Goal: Task Accomplishment & Management: Use online tool/utility

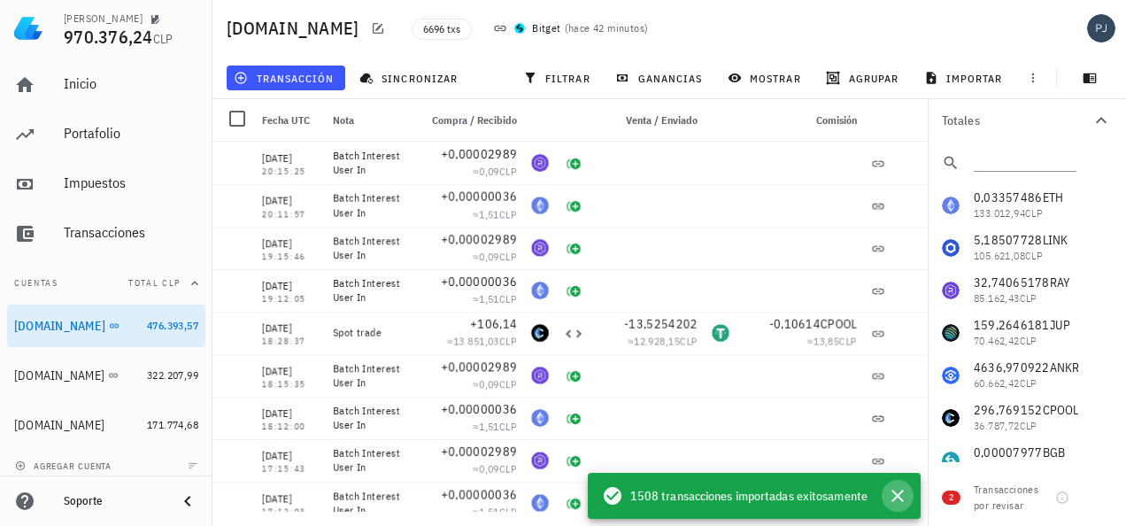
click at [889, 497] on icon "button" at bounding box center [897, 495] width 21 height 21
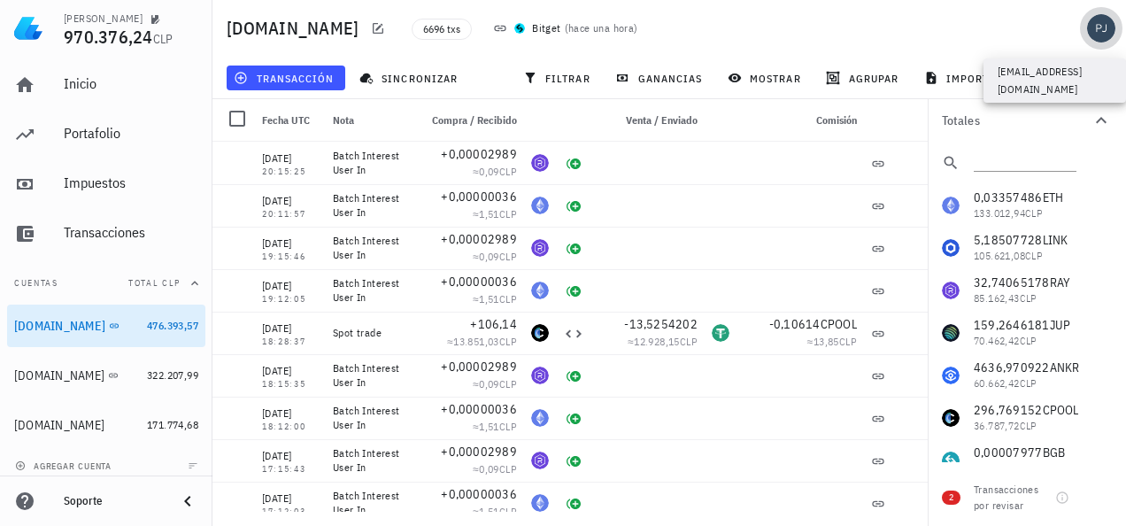
click at [1096, 21] on div "avatar" at bounding box center [1101, 28] width 28 height 28
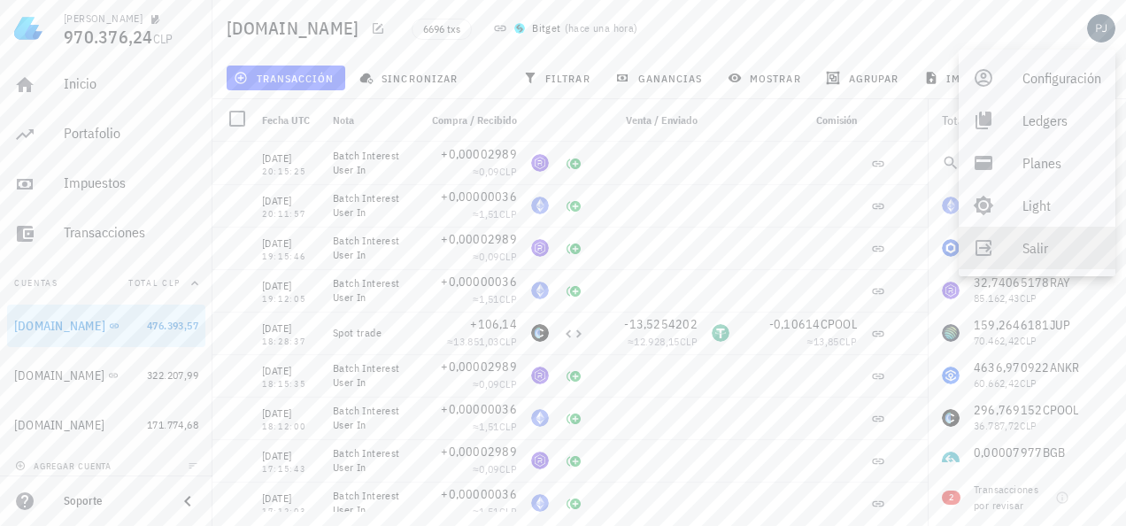
click at [1024, 249] on div "Salir" at bounding box center [1062, 247] width 79 height 35
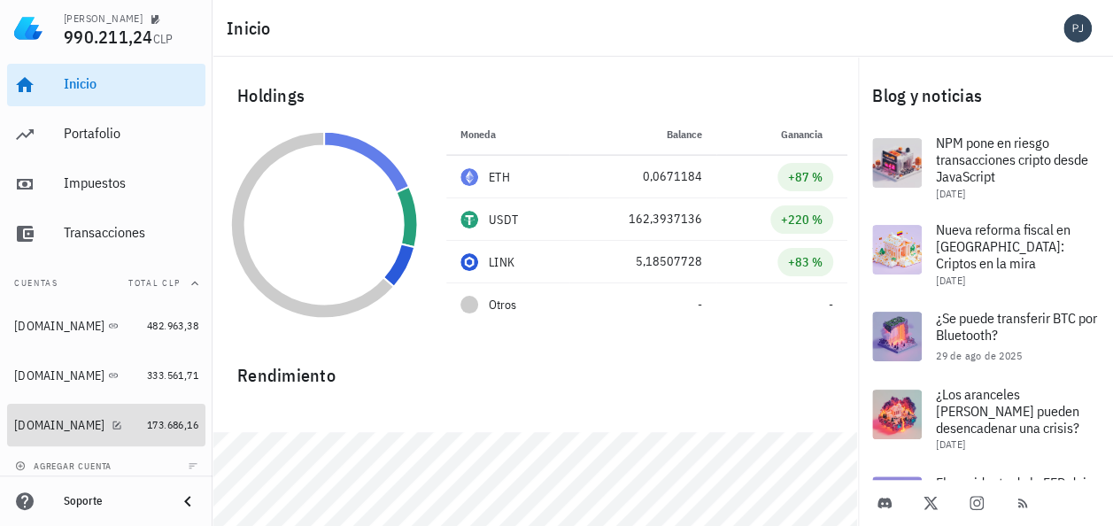
click at [40, 424] on div "Nexo.com" at bounding box center [59, 425] width 90 height 15
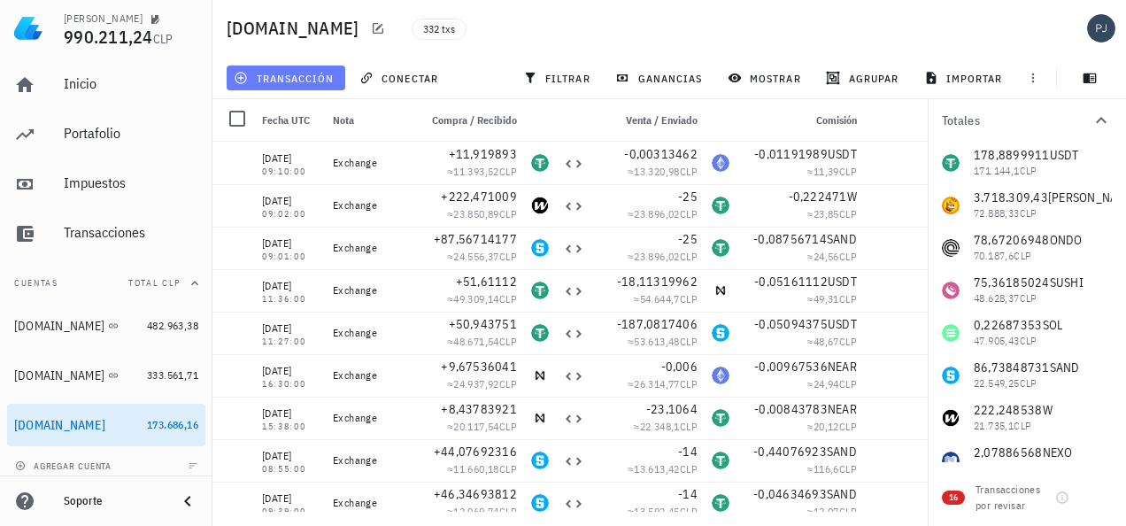
click at [316, 80] on span "transacción" at bounding box center [285, 78] width 97 height 14
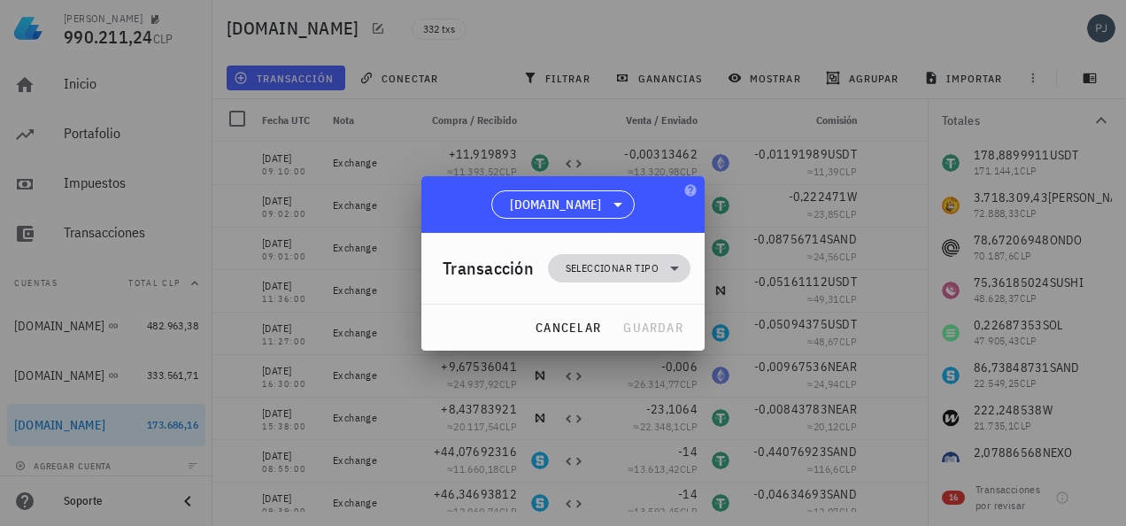
click at [599, 262] on span "Seleccionar tipo" at bounding box center [612, 268] width 93 height 18
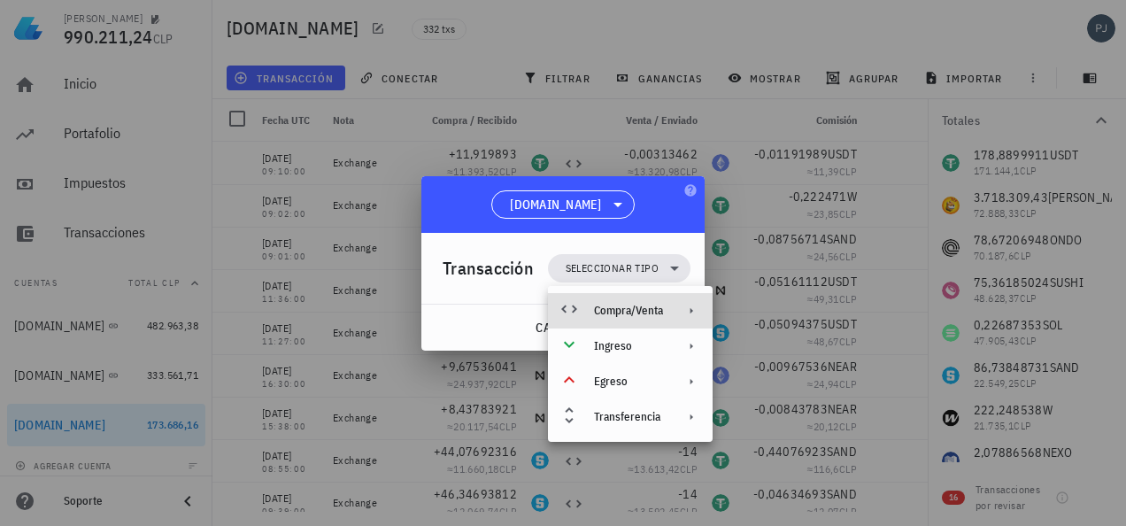
click at [622, 317] on div "Compra/Venta" at bounding box center [628, 311] width 69 height 14
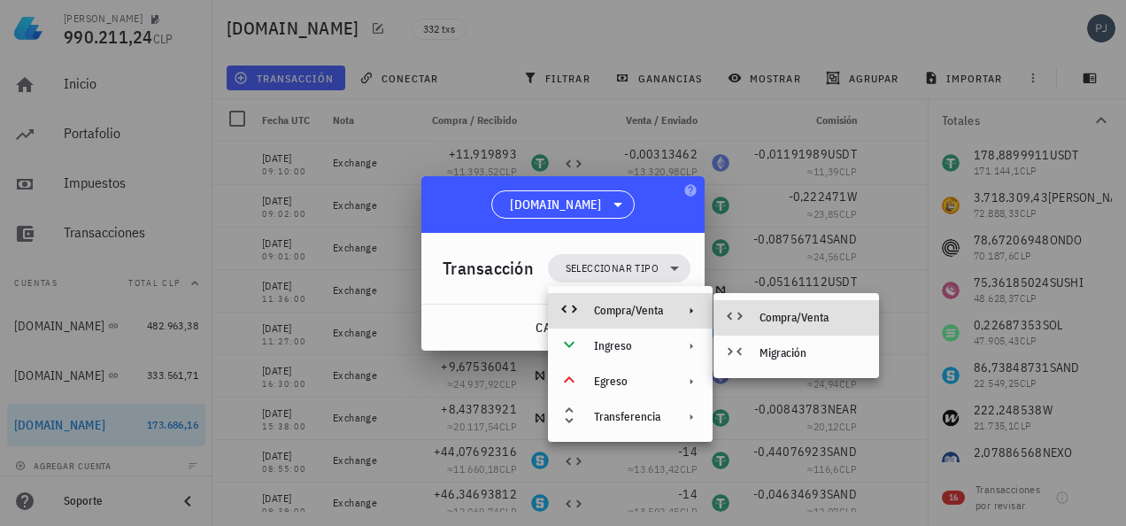
click at [774, 315] on div "Compra/Venta" at bounding box center [812, 318] width 105 height 14
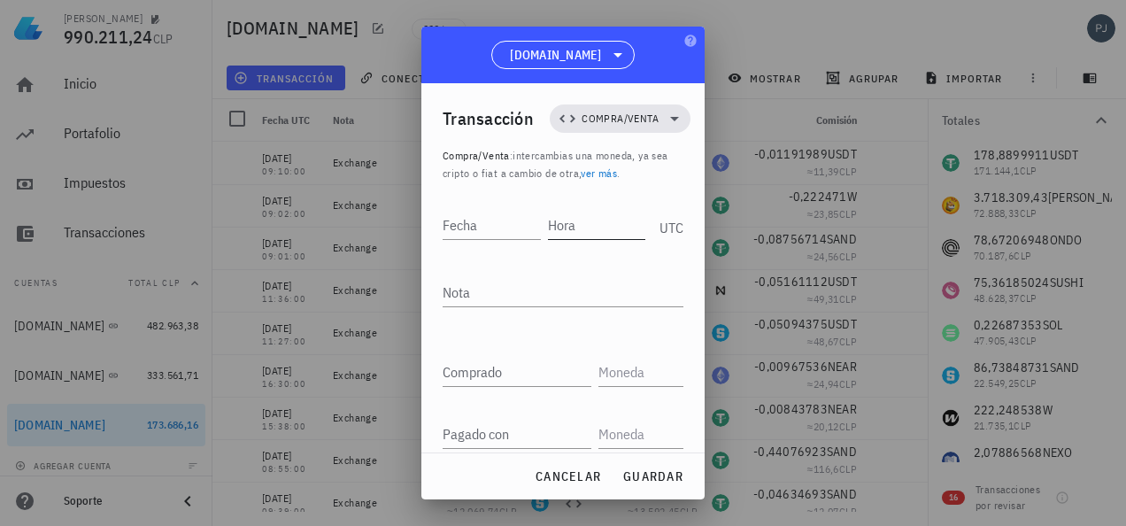
click at [558, 226] on div "Hora" at bounding box center [597, 225] width 98 height 28
click at [453, 225] on input "Fecha" at bounding box center [490, 225] width 95 height 28
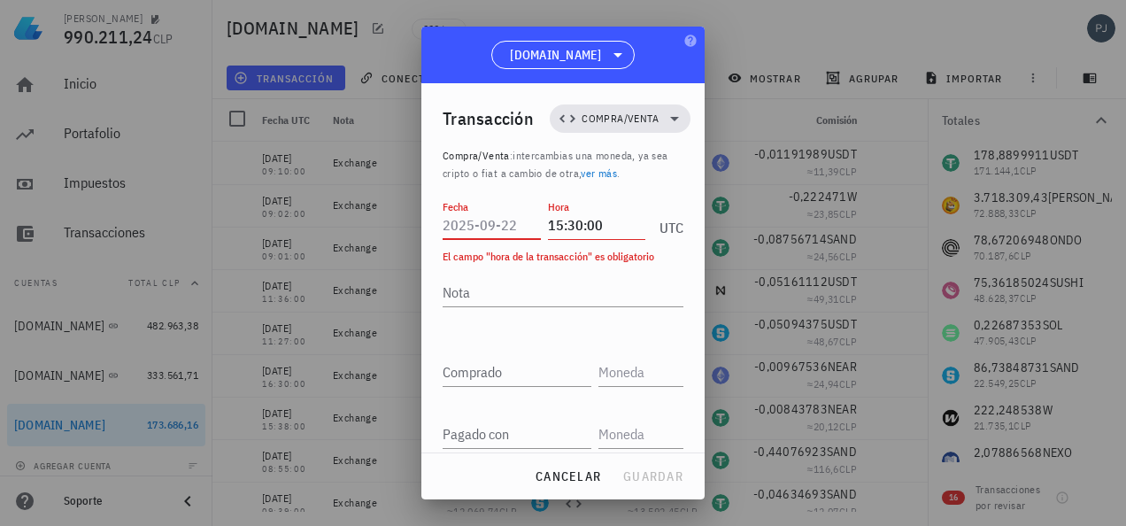
click at [587, 225] on input "15:30:00" at bounding box center [597, 225] width 98 height 28
drag, startPoint x: 597, startPoint y: 224, endPoint x: 571, endPoint y: 226, distance: 25.7
click at [571, 226] on input "15:30:00" at bounding box center [597, 225] width 98 height 28
type input "15:33:00"
click at [475, 225] on input "Fecha" at bounding box center [492, 225] width 98 height 28
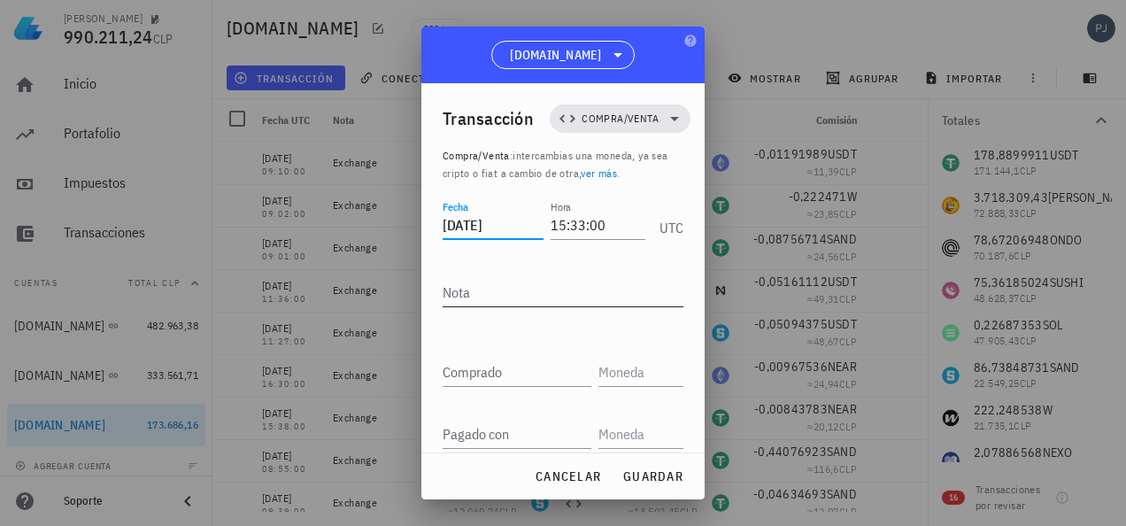
type input "2025-09-22"
click at [458, 289] on div "Nota" at bounding box center [563, 292] width 241 height 28
type textarea "Exchange"
click at [480, 361] on div "Comprado" at bounding box center [517, 372] width 149 height 28
click at [600, 368] on input "text" at bounding box center [639, 372] width 81 height 28
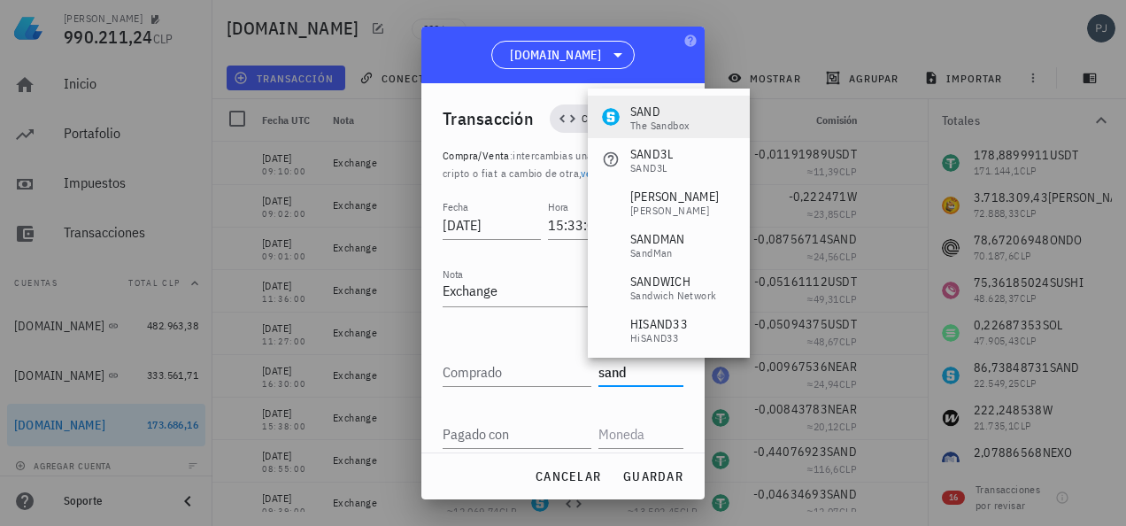
click at [646, 112] on div "SAND" at bounding box center [659, 112] width 59 height 18
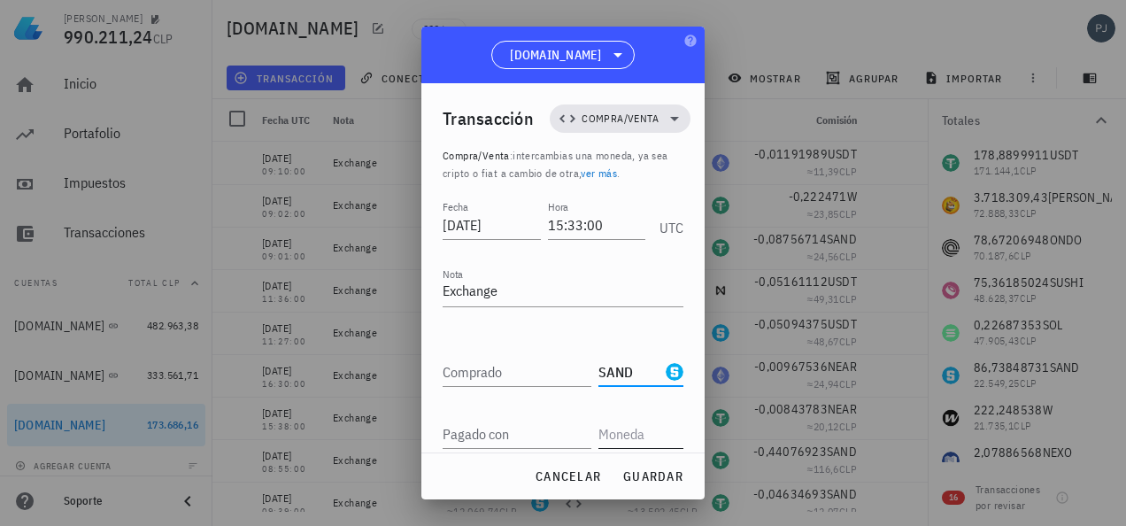
type input "SAND"
click at [613, 435] on input "text" at bounding box center [639, 434] width 81 height 28
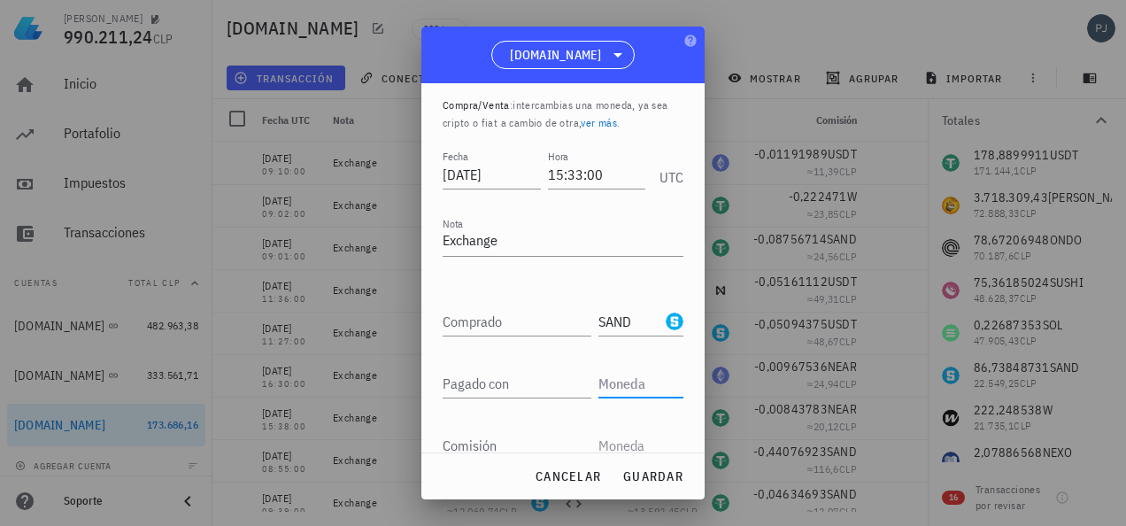
scroll to position [89, 0]
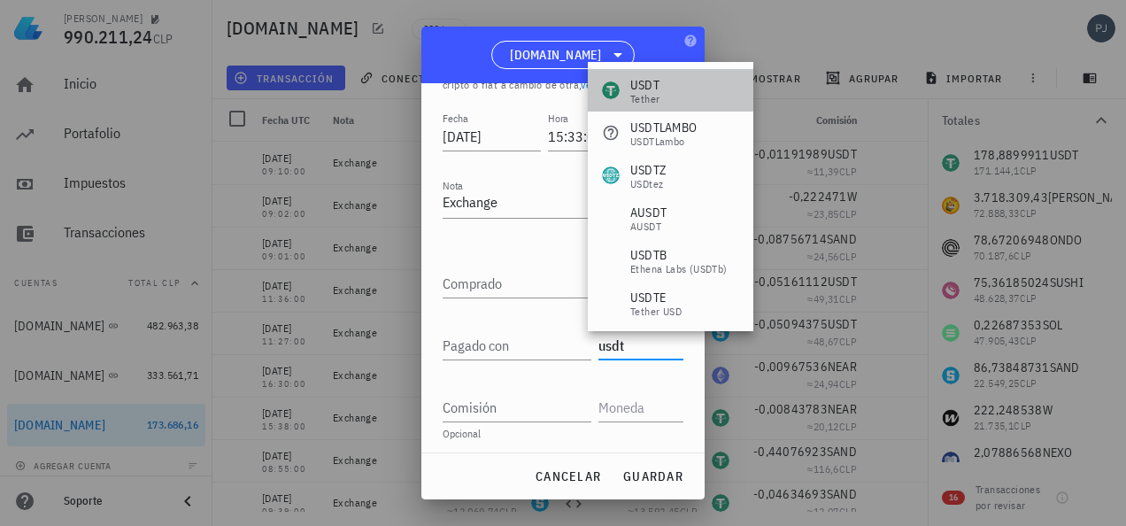
click at [652, 83] on div "USDT" at bounding box center [644, 85] width 29 height 18
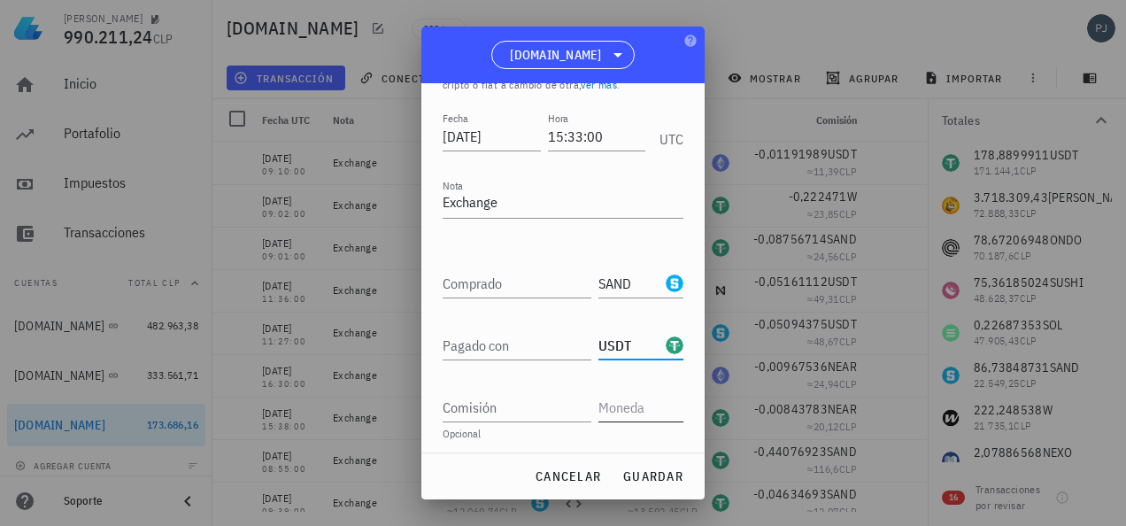
type input "USDT"
click at [611, 405] on input "text" at bounding box center [639, 407] width 81 height 28
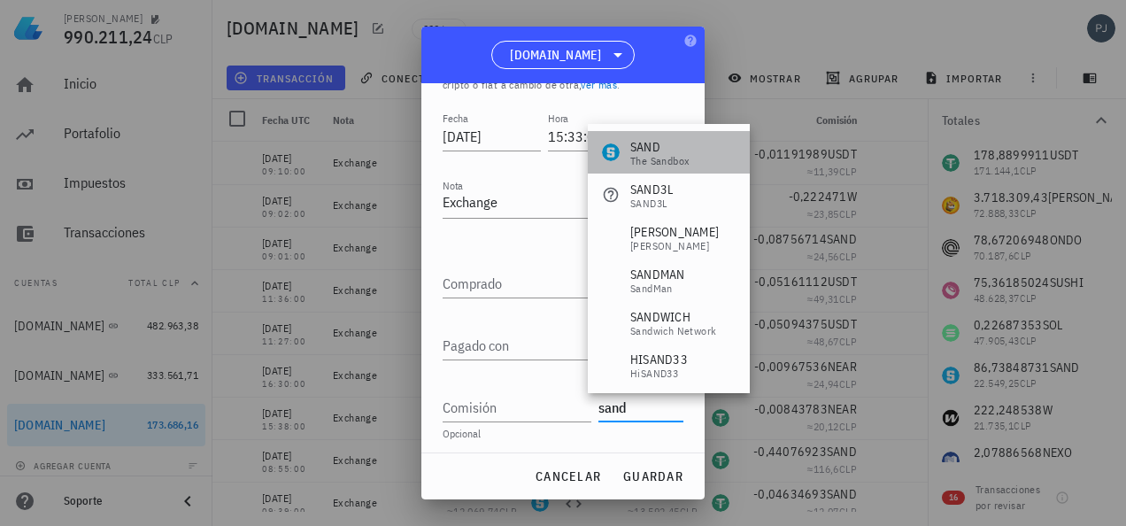
click at [649, 152] on div "SAND" at bounding box center [659, 147] width 59 height 18
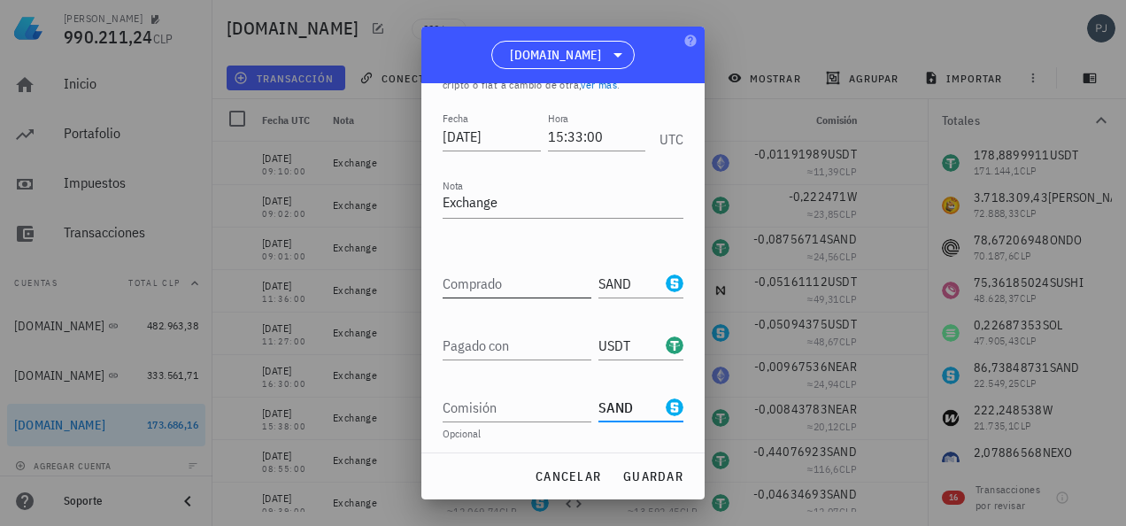
type input "SAND"
click at [523, 265] on div "Comprado" at bounding box center [521, 278] width 156 height 39
click at [535, 277] on input "Comprado" at bounding box center [517, 283] width 149 height 28
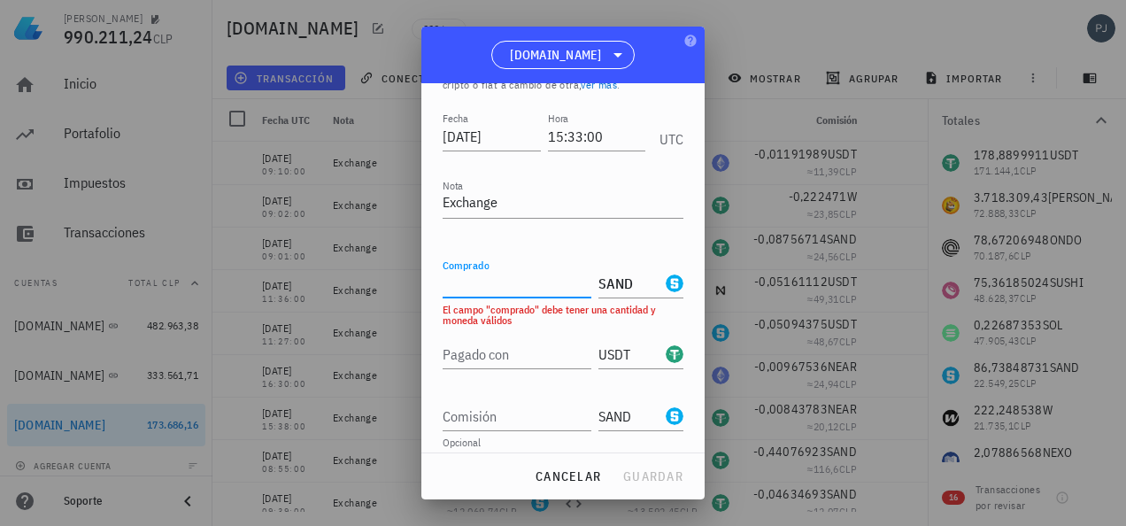
paste input "54,58190942"
type input "54,58190942"
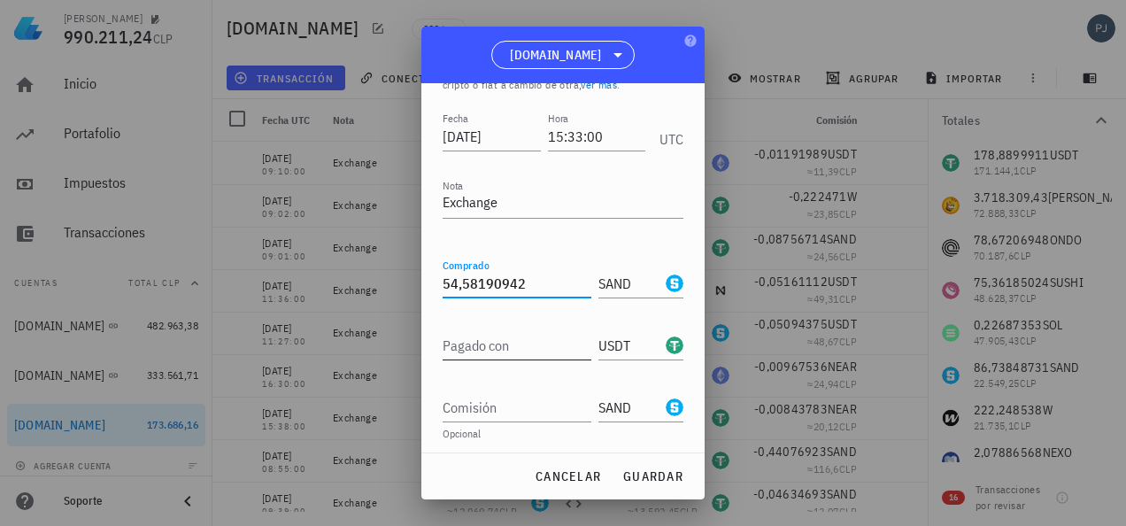
click at [483, 349] on input "Pagado con" at bounding box center [517, 345] width 149 height 28
type input "16"
click at [451, 406] on div "Comisión" at bounding box center [517, 407] width 149 height 28
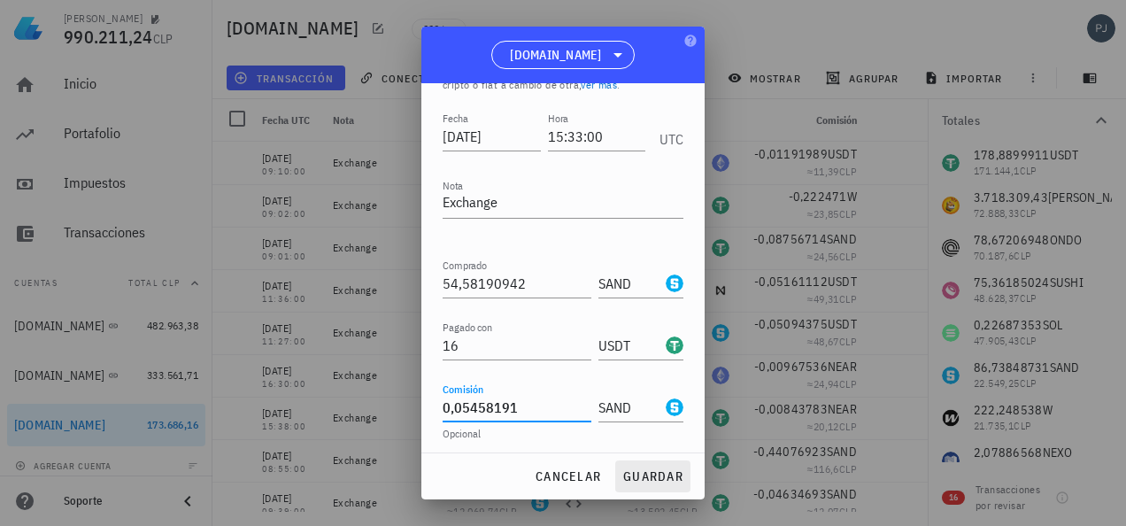
type input "0,05458191"
click at [661, 476] on span "guardar" at bounding box center [653, 476] width 61 height 16
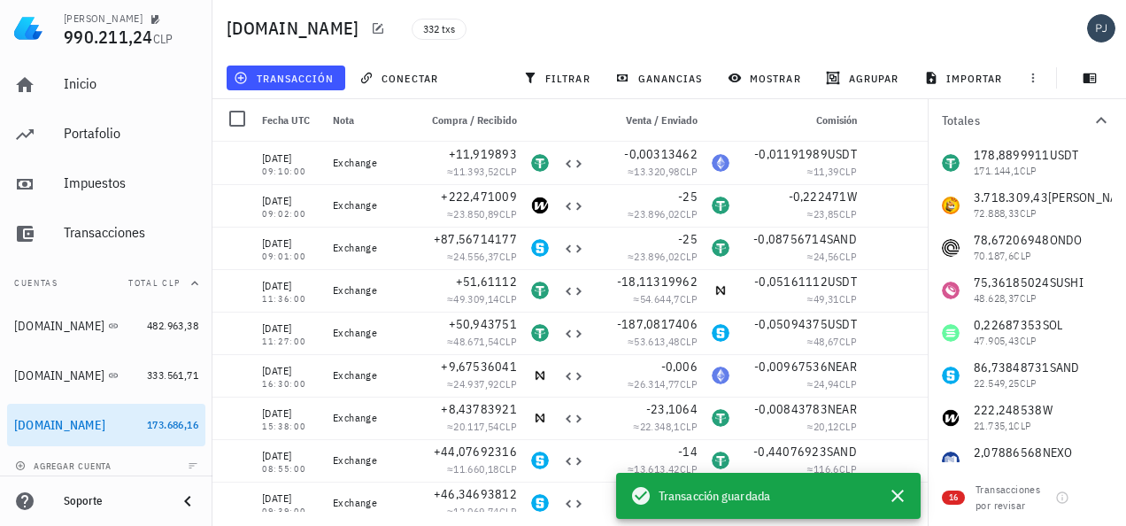
scroll to position [0, 0]
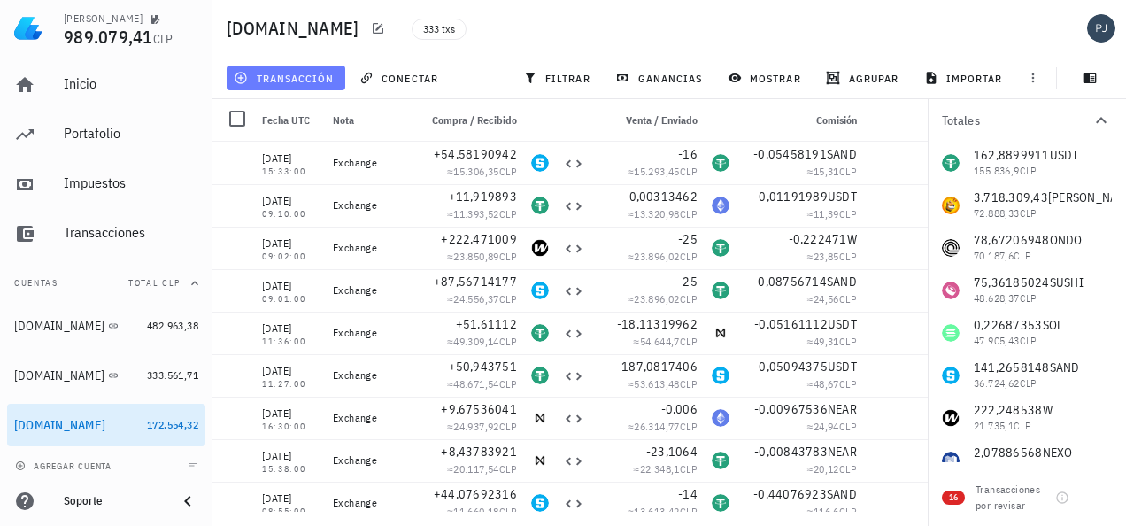
click at [308, 73] on span "transacción" at bounding box center [285, 78] width 97 height 14
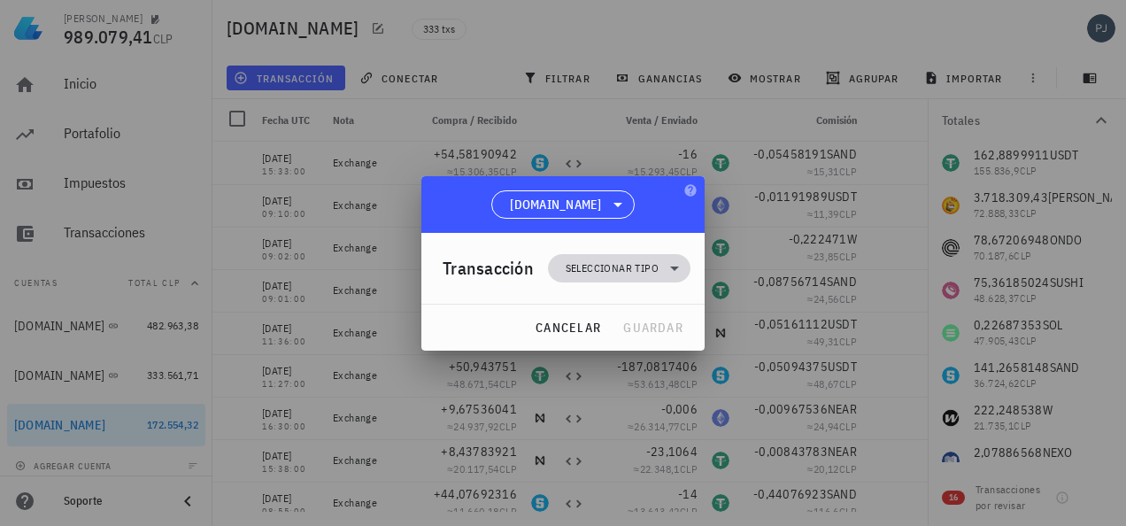
click at [607, 269] on span "Seleccionar tipo" at bounding box center [612, 268] width 93 height 18
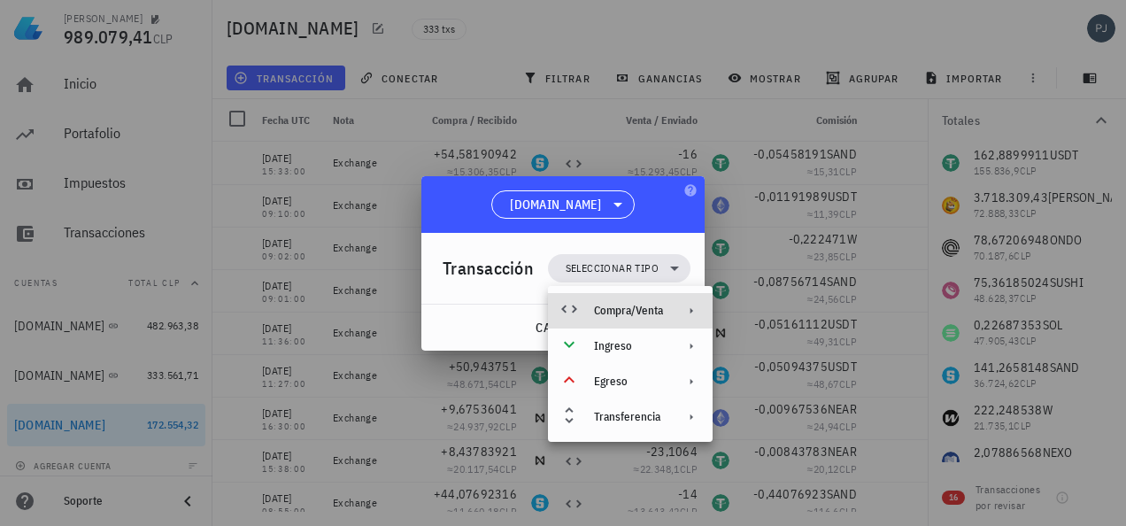
click at [620, 308] on div "Compra/Venta" at bounding box center [628, 311] width 69 height 14
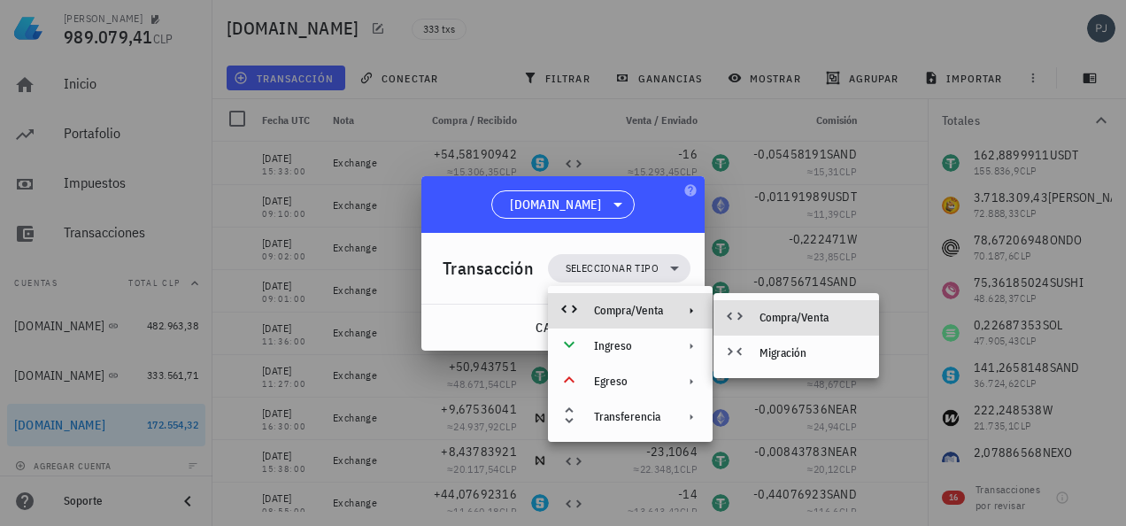
click at [769, 309] on div "Compra/Venta" at bounding box center [797, 317] width 166 height 35
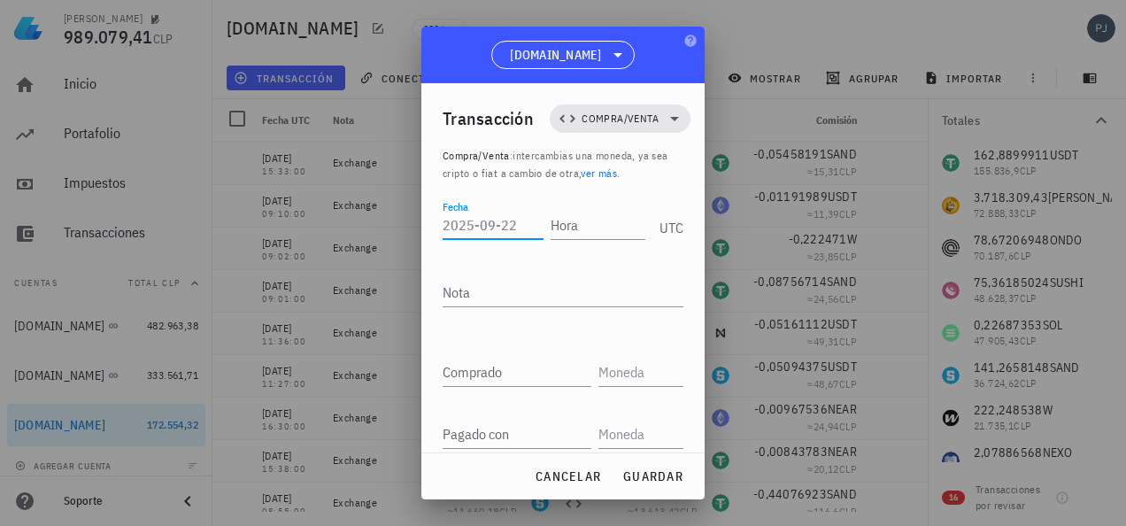
click at [477, 221] on input "Fecha" at bounding box center [493, 225] width 101 height 28
type input "2025-09-22"
click at [568, 226] on input "Hora" at bounding box center [598, 225] width 95 height 28
type input "15:32:00"
click at [479, 288] on textarea "Nota" at bounding box center [563, 292] width 241 height 28
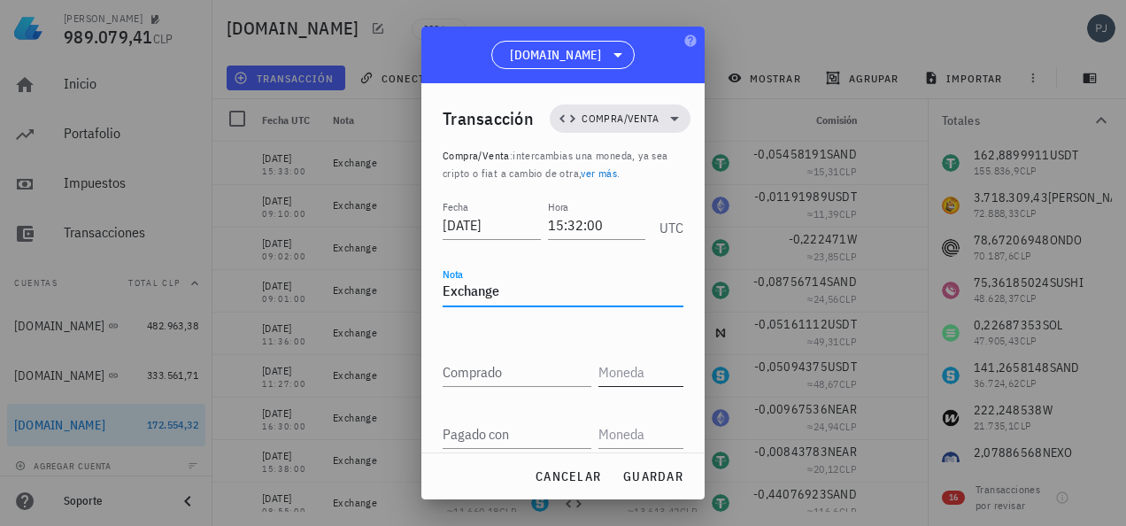
type textarea "Exchange"
click at [617, 370] on input "text" at bounding box center [639, 372] width 81 height 28
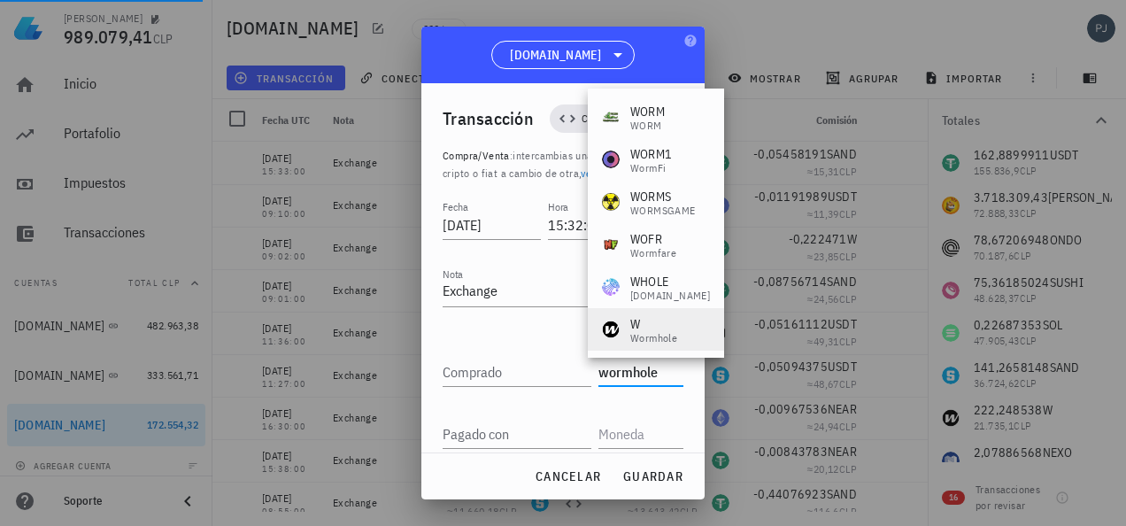
click at [644, 342] on div "Wormhole" at bounding box center [653, 338] width 47 height 11
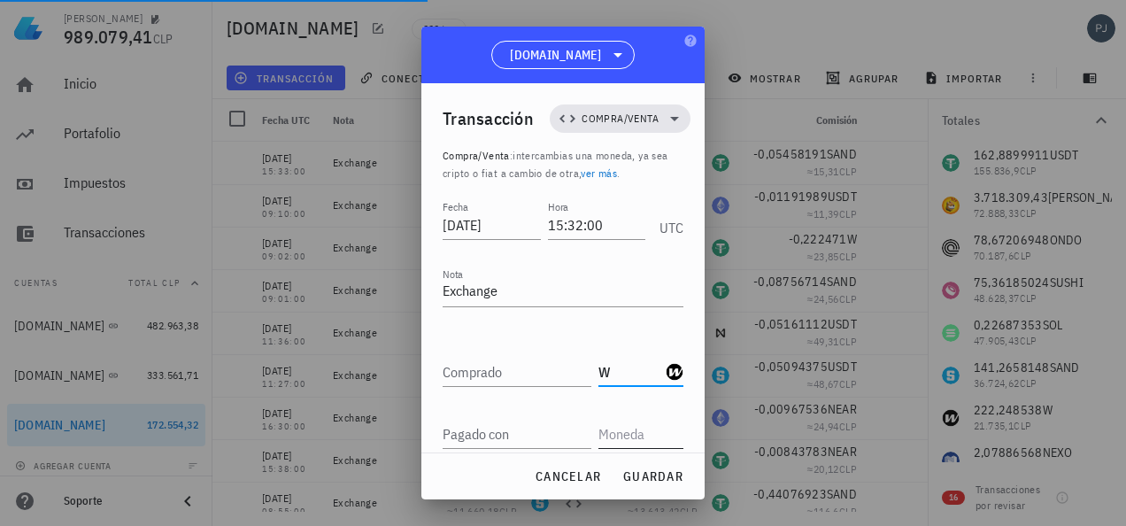
type input "W"
click at [609, 432] on input "text" at bounding box center [639, 434] width 81 height 28
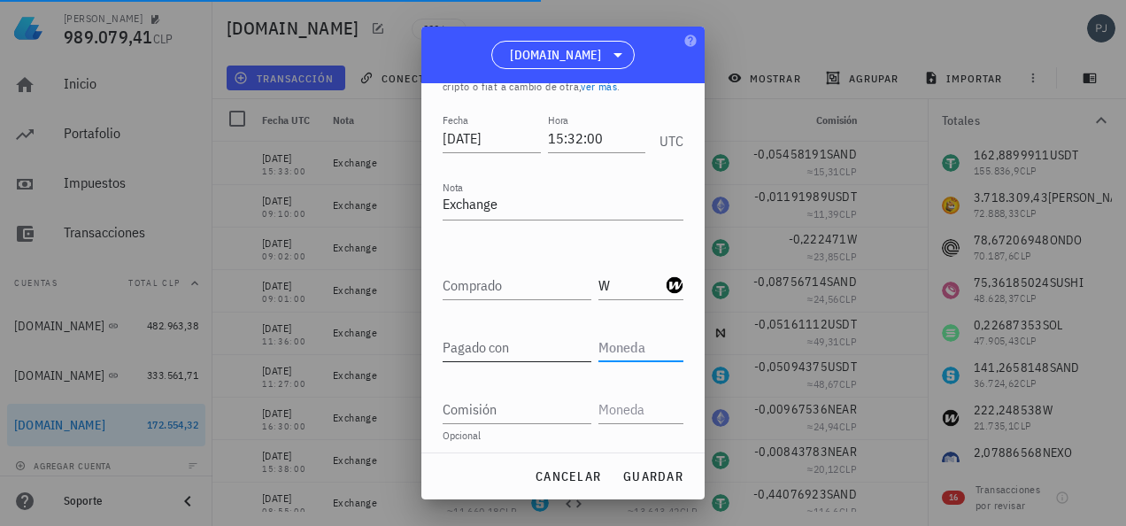
scroll to position [129, 0]
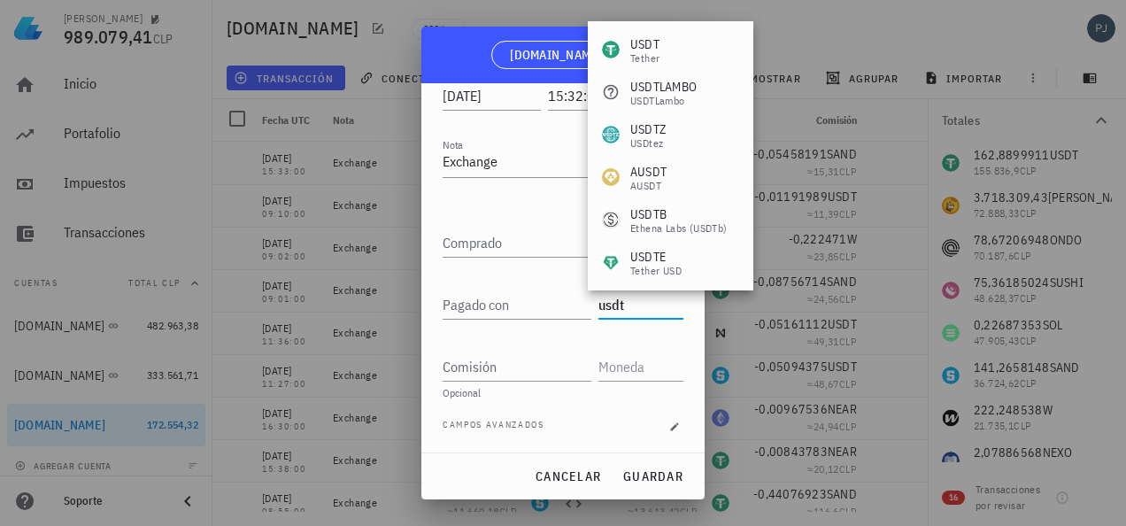
click at [654, 44] on div "USDT" at bounding box center [644, 44] width 29 height 18
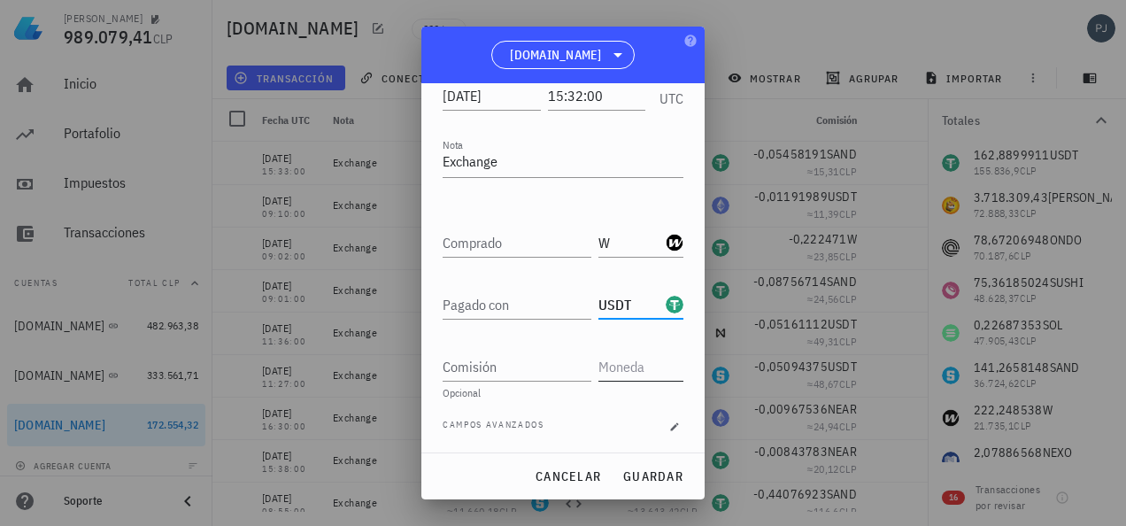
type input "USDT"
click at [611, 367] on input "text" at bounding box center [639, 366] width 81 height 28
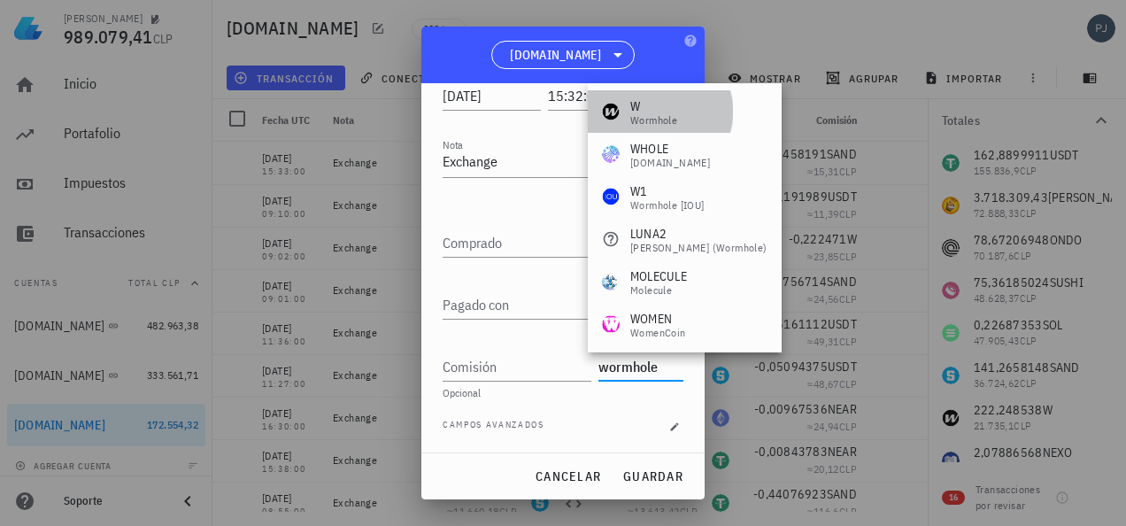
click at [643, 115] on div "Wormhole" at bounding box center [653, 120] width 47 height 11
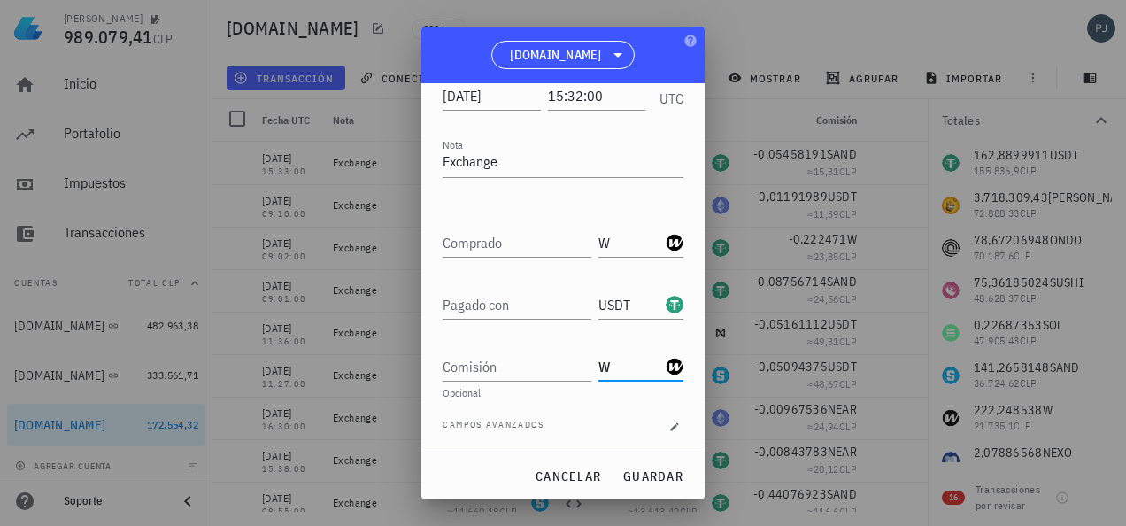
type input "W"
click at [500, 243] on input "Comprado" at bounding box center [517, 242] width 149 height 28
paste input "146,4258277"
type input "146,4258277"
click at [499, 301] on div "Pagado con" at bounding box center [517, 304] width 149 height 28
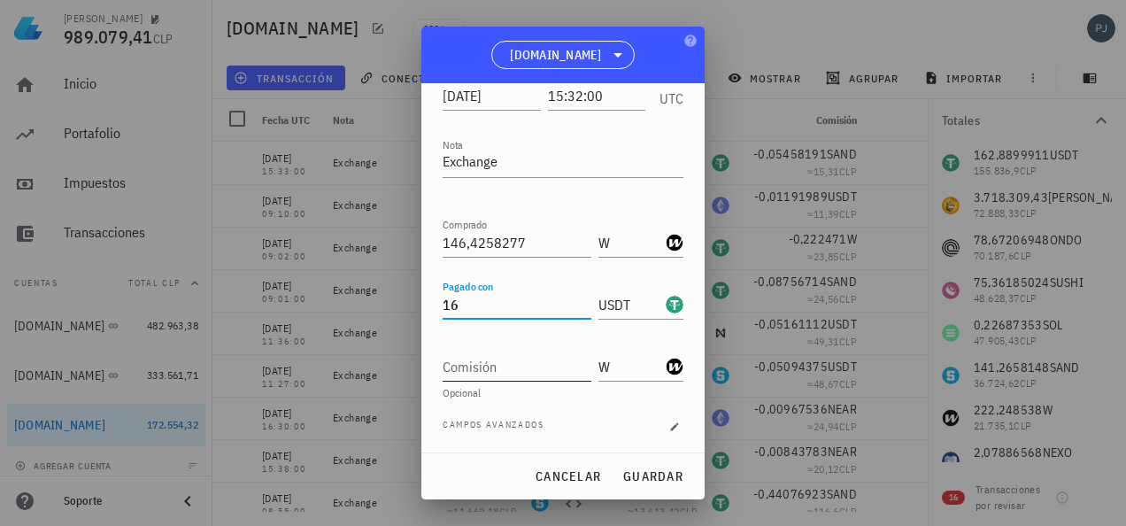
type input "16"
click at [481, 367] on div "Comisión" at bounding box center [517, 366] width 149 height 28
type input "0,14642583"
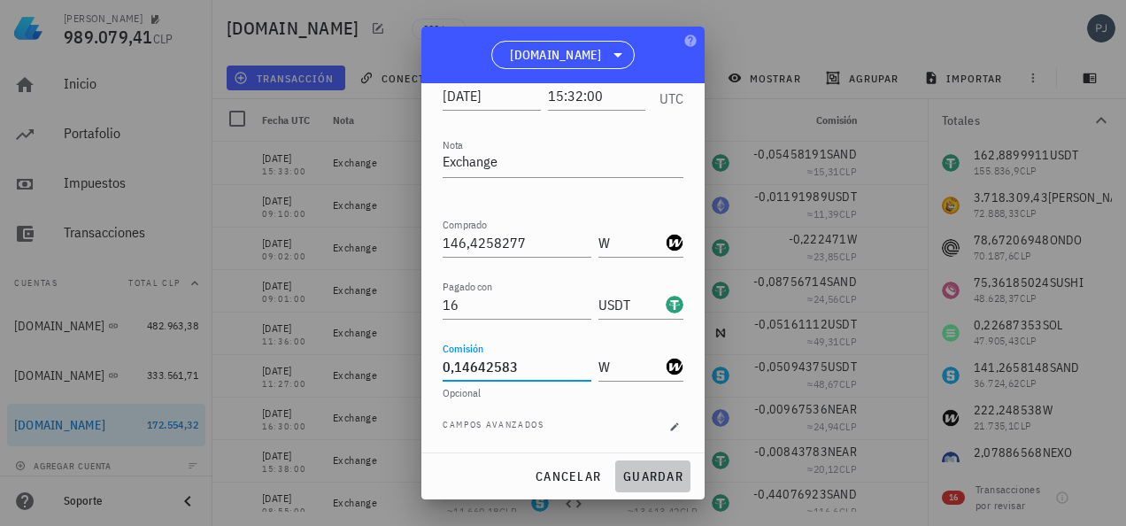
click at [655, 478] on span "guardar" at bounding box center [653, 476] width 61 height 16
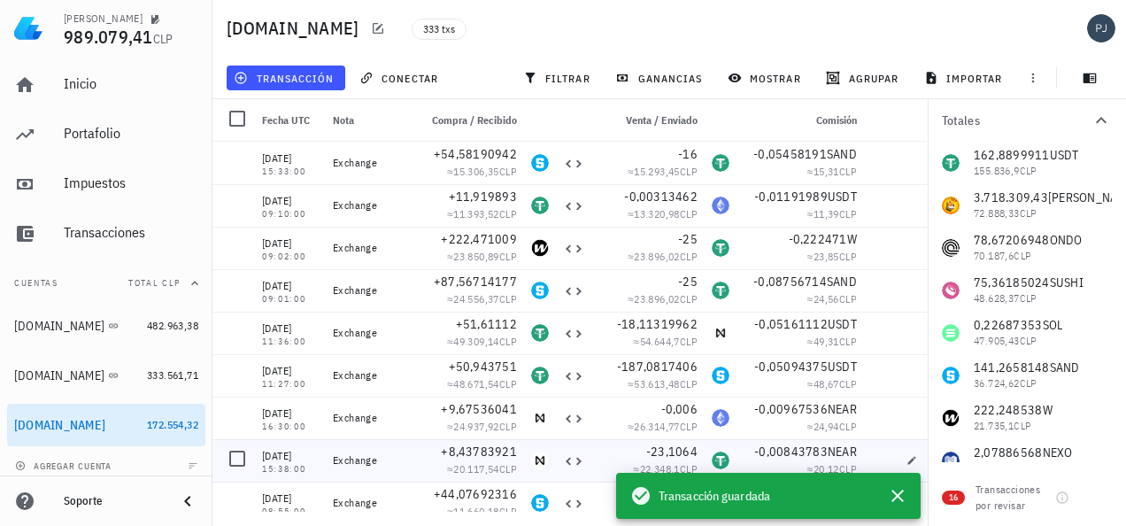
scroll to position [0, 0]
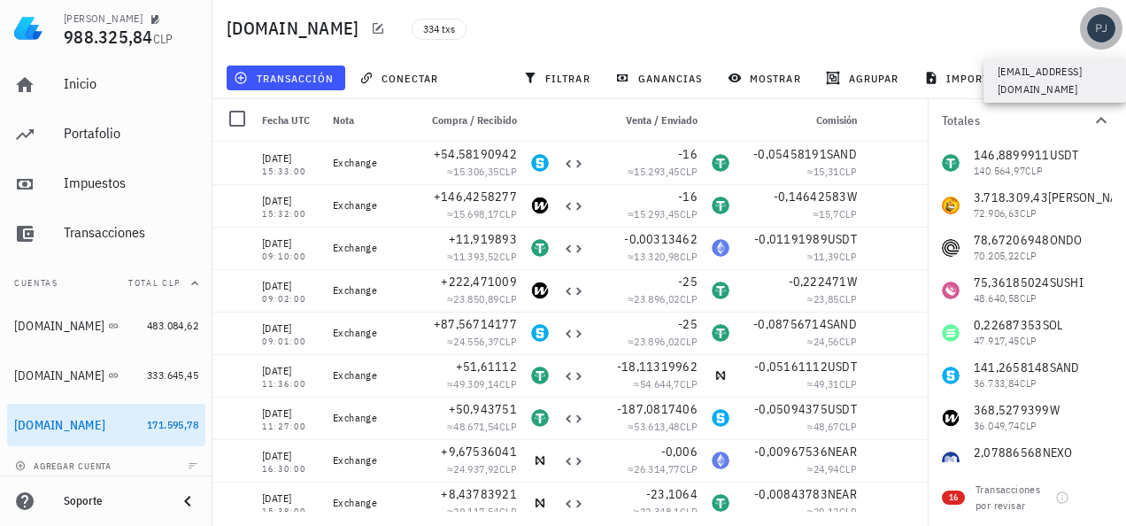
click at [1103, 22] on div "avatar" at bounding box center [1101, 28] width 28 height 28
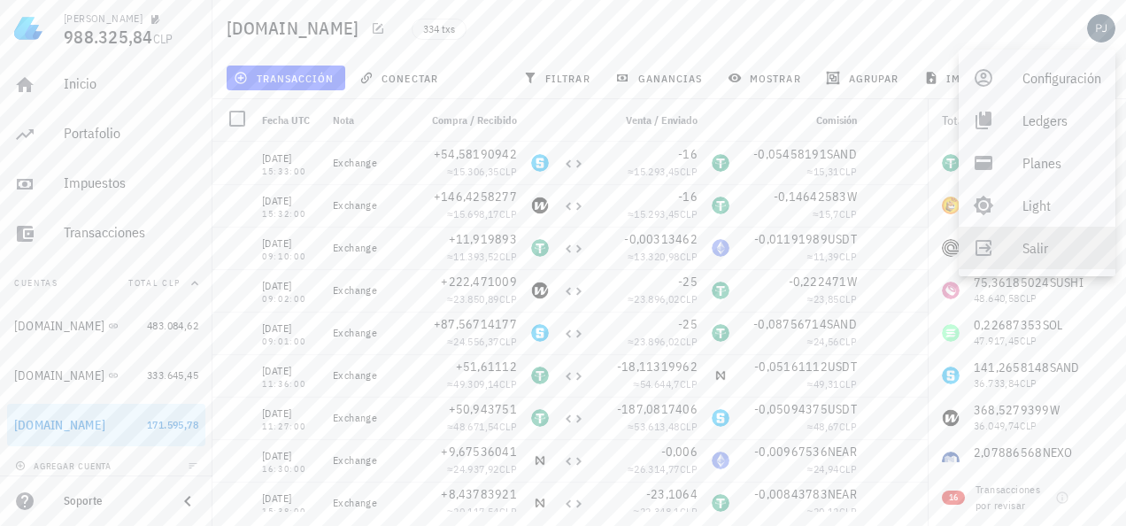
drag, startPoint x: 1032, startPoint y: 253, endPoint x: 1033, endPoint y: 243, distance: 10.7
click at [1033, 252] on div "Salir" at bounding box center [1062, 247] width 79 height 35
